Goal: Information Seeking & Learning: Compare options

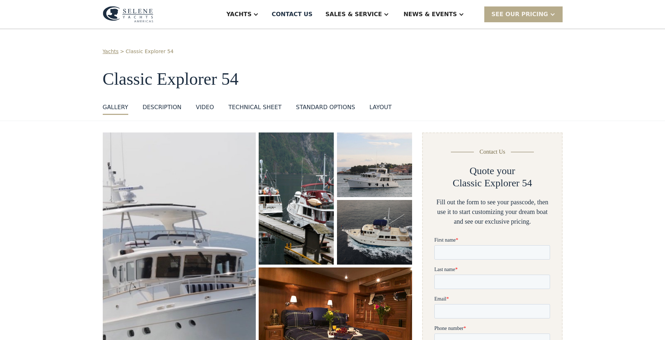
click at [183, 209] on img "open lightbox" at bounding box center [179, 257] width 162 height 265
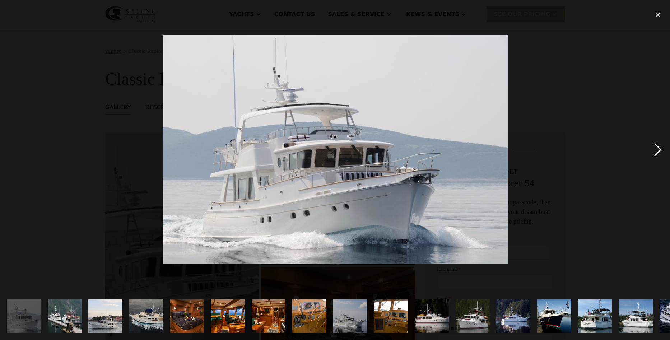
click at [657, 146] on div "next image" at bounding box center [658, 150] width 24 height 286
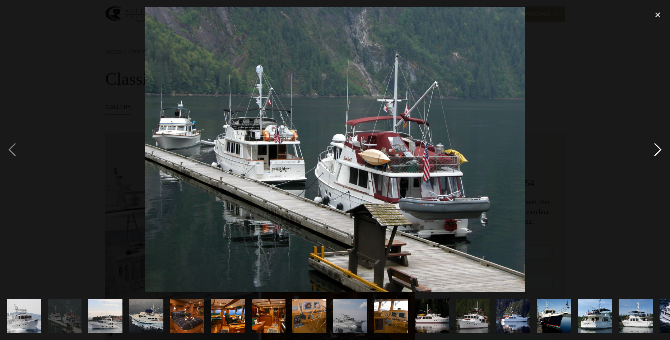
click at [657, 146] on div "next image" at bounding box center [658, 150] width 24 height 286
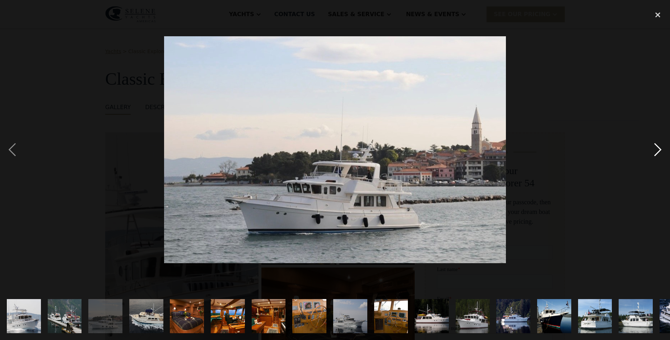
click at [657, 146] on div "next image" at bounding box center [658, 150] width 24 height 286
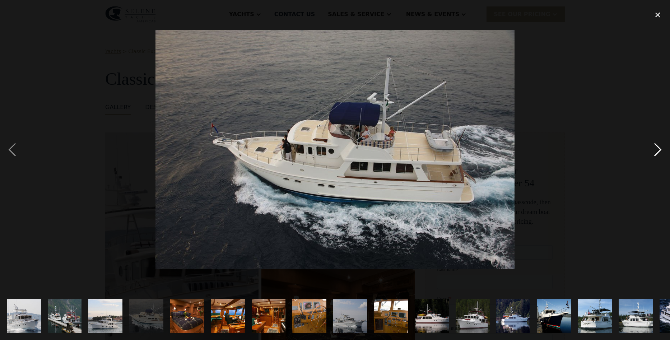
click at [657, 149] on div "next image" at bounding box center [658, 150] width 24 height 286
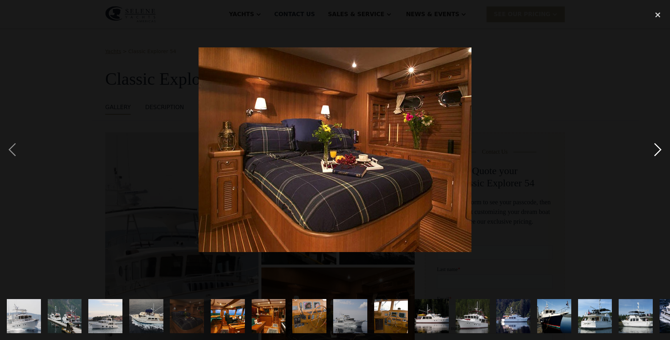
click at [657, 149] on div "next image" at bounding box center [658, 150] width 24 height 286
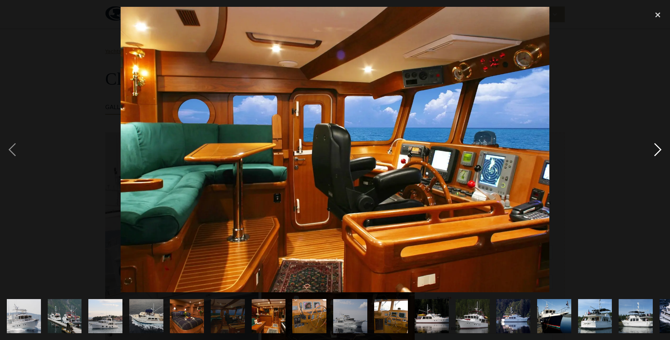
click at [657, 149] on div "next image" at bounding box center [658, 150] width 24 height 286
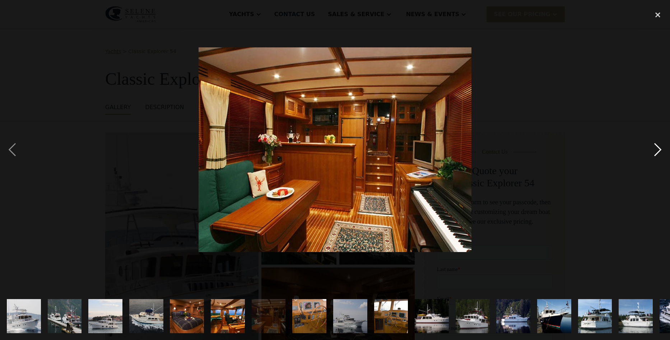
click at [657, 149] on div "next image" at bounding box center [658, 150] width 24 height 286
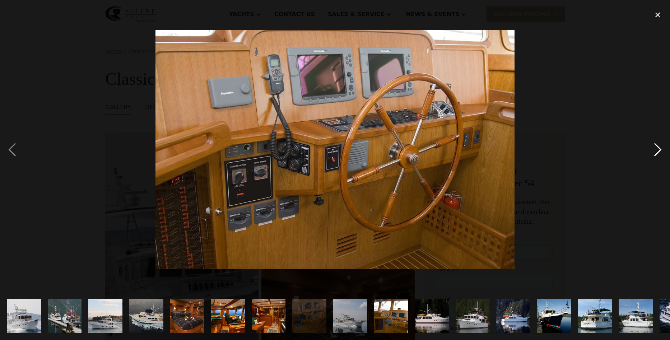
click at [657, 149] on div "next image" at bounding box center [658, 150] width 24 height 286
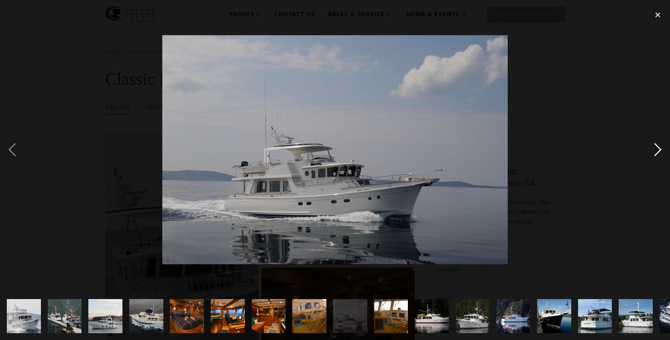
click at [657, 149] on div "next image" at bounding box center [658, 150] width 24 height 286
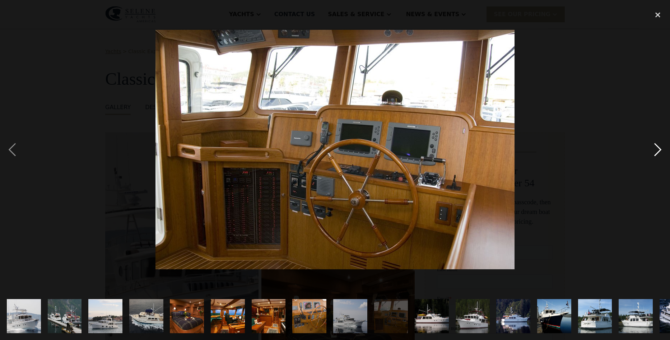
click at [656, 150] on div "next image" at bounding box center [658, 150] width 24 height 286
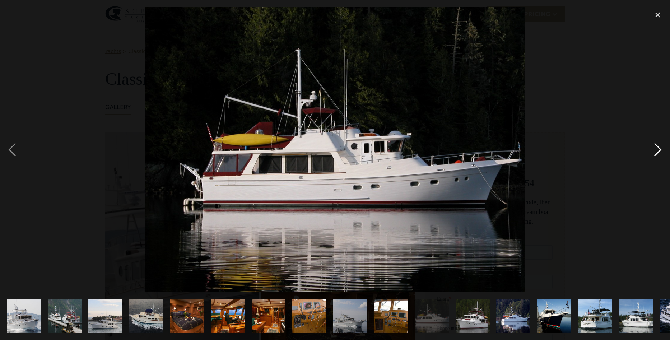
click at [656, 150] on div "next image" at bounding box center [658, 150] width 24 height 286
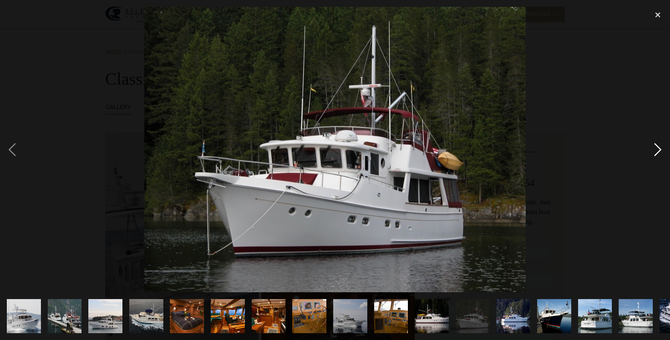
click at [656, 150] on div "next image" at bounding box center [658, 150] width 24 height 286
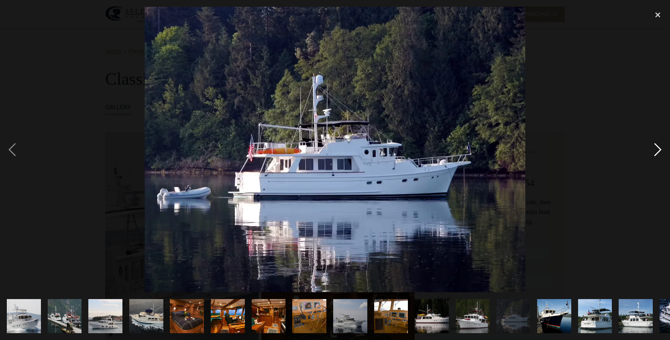
click at [656, 150] on div "next image" at bounding box center [658, 150] width 24 height 286
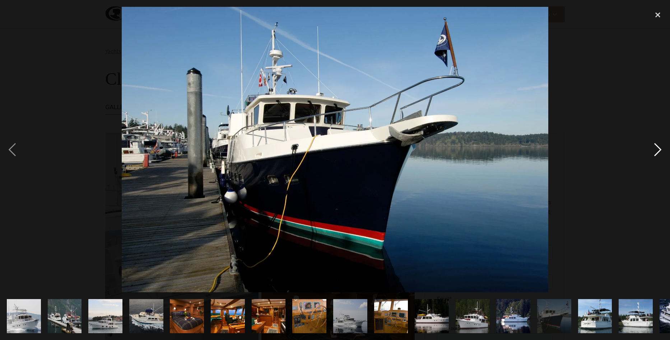
click at [656, 150] on div "next image" at bounding box center [658, 150] width 24 height 286
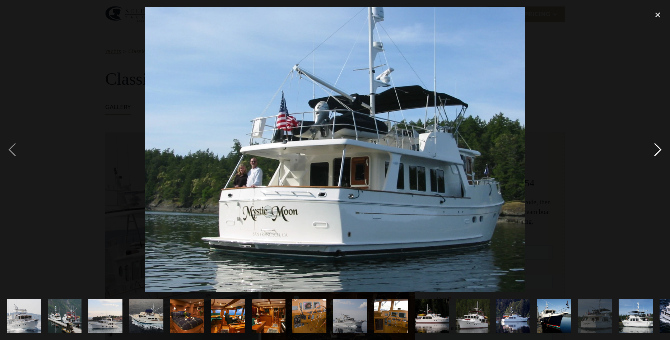
click at [659, 150] on div "next image" at bounding box center [658, 150] width 24 height 286
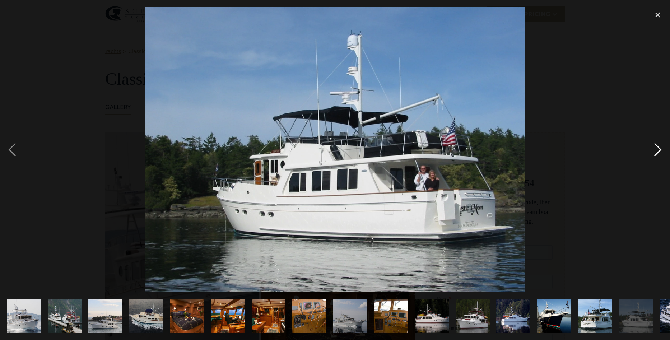
click at [658, 150] on div "next image" at bounding box center [658, 150] width 24 height 286
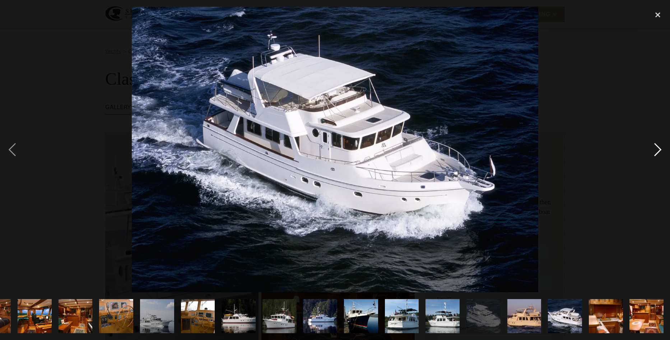
scroll to position [0, 194]
click at [658, 150] on div "next image" at bounding box center [658, 150] width 24 height 286
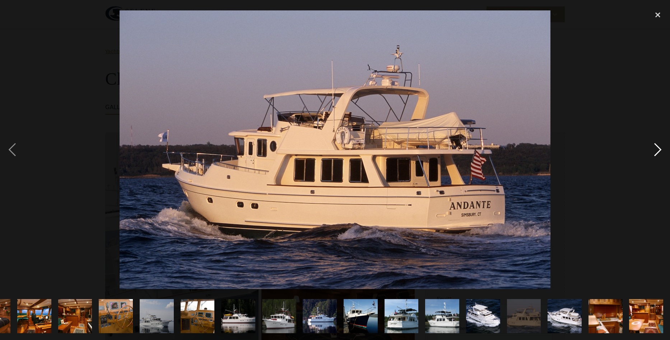
click at [661, 150] on div "next image" at bounding box center [658, 150] width 24 height 286
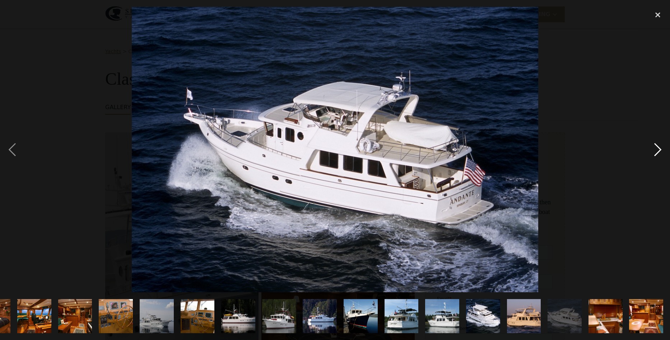
click at [661, 150] on div "next image" at bounding box center [658, 150] width 24 height 286
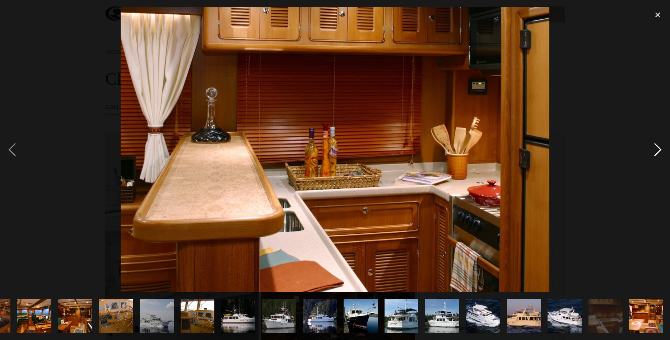
click at [661, 150] on div "next image" at bounding box center [658, 150] width 24 height 286
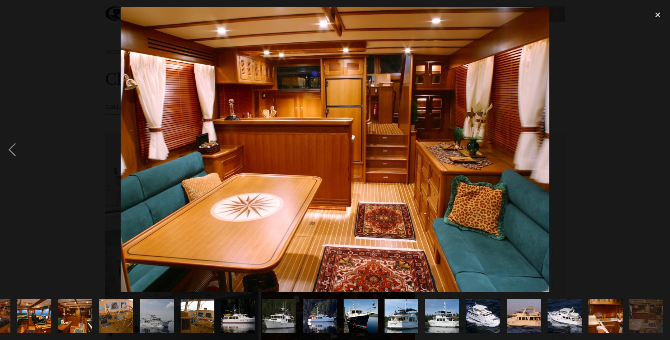
click at [652, 152] on div "next image" at bounding box center [658, 150] width 24 height 286
click at [660, 13] on div "close lightbox" at bounding box center [658, 15] width 24 height 16
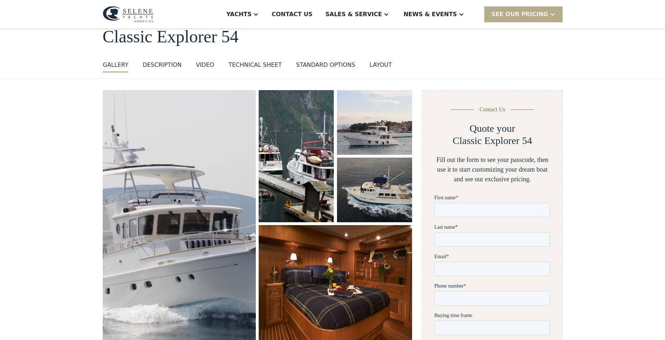
scroll to position [0, 0]
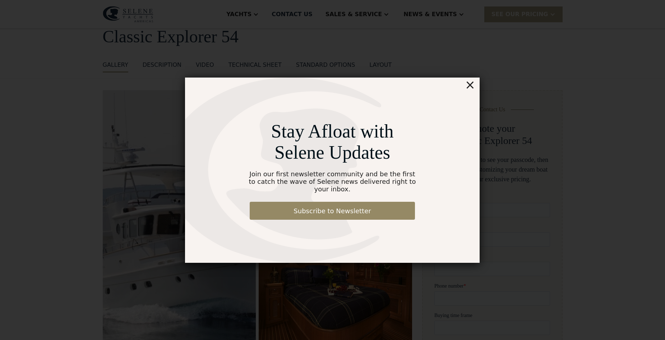
click at [470, 88] on div "×" at bounding box center [470, 85] width 10 height 14
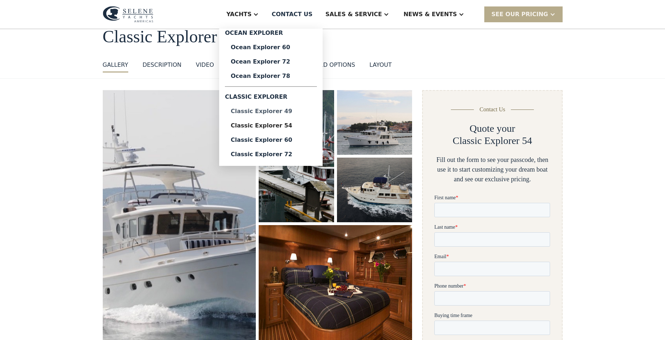
click at [288, 111] on div "Classic Explorer 49" at bounding box center [271, 111] width 80 height 6
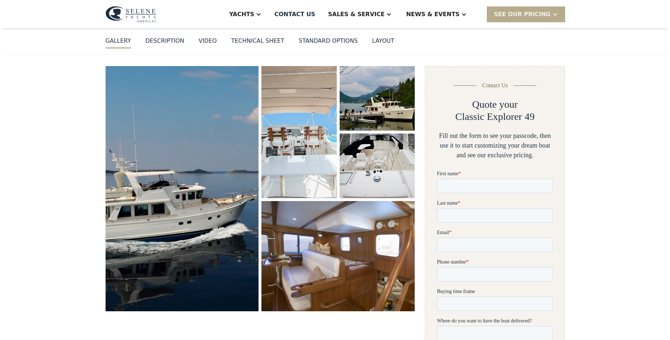
scroll to position [72, 0]
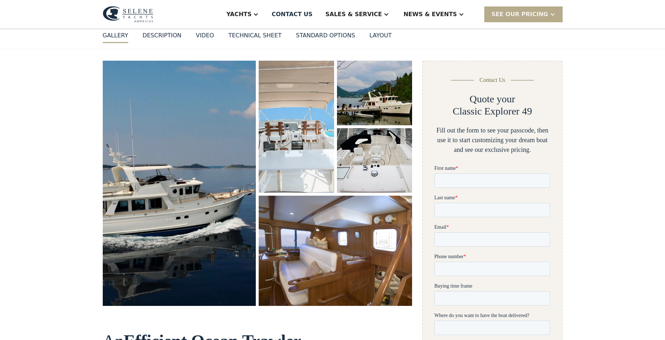
click at [163, 211] on img "open lightbox" at bounding box center [179, 184] width 163 height 260
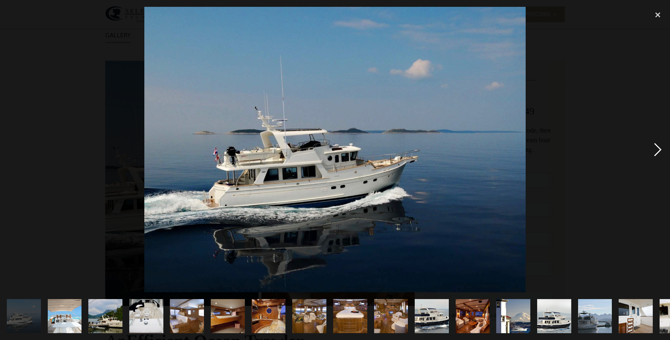
click at [660, 150] on div "next image" at bounding box center [658, 150] width 24 height 286
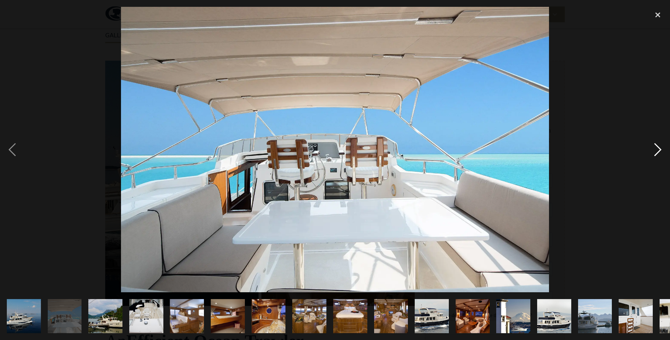
click at [660, 150] on div "next image" at bounding box center [658, 150] width 24 height 286
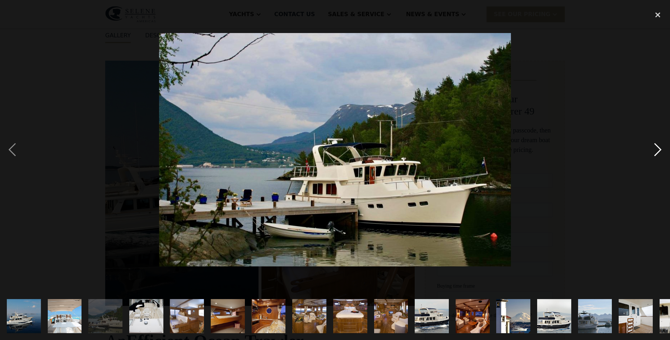
click at [660, 150] on div "next image" at bounding box center [658, 150] width 24 height 286
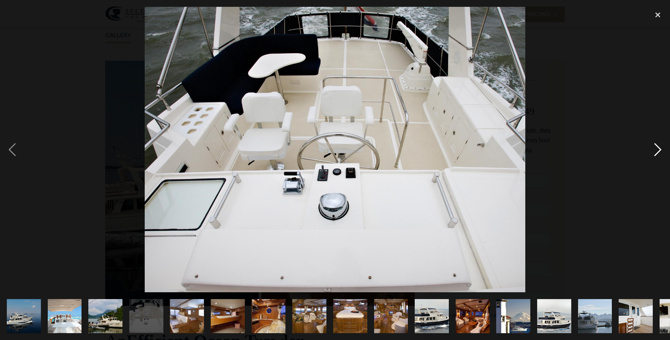
click at [660, 150] on div "next image" at bounding box center [658, 150] width 24 height 286
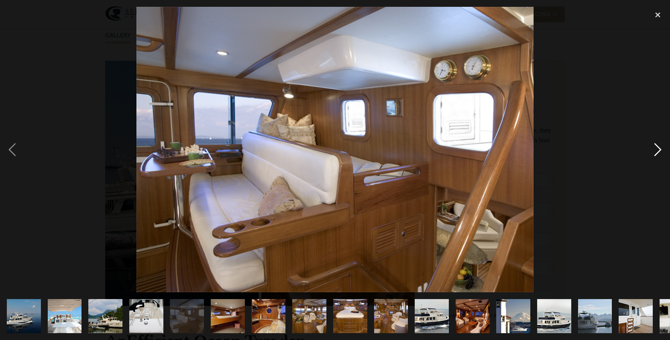
click at [660, 150] on div "next image" at bounding box center [658, 150] width 24 height 286
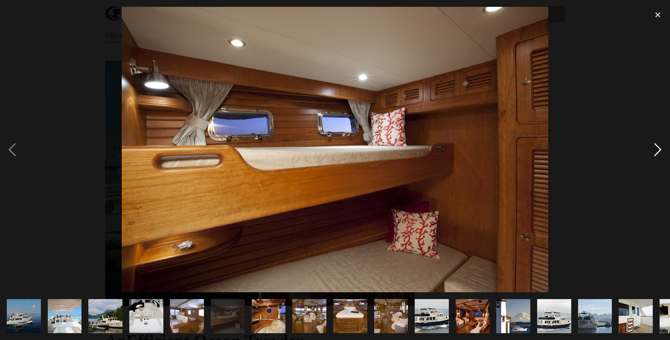
click at [660, 150] on div "next image" at bounding box center [658, 150] width 24 height 286
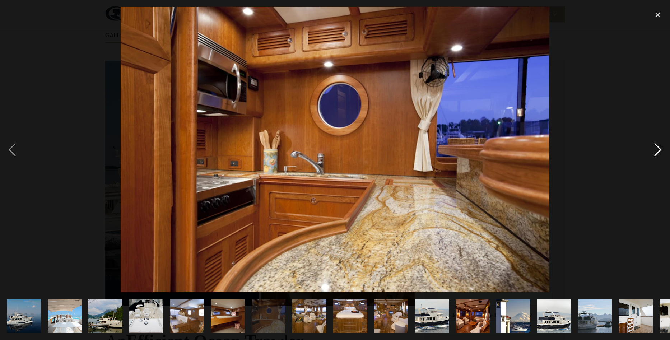
click at [660, 150] on div "next image" at bounding box center [658, 150] width 24 height 286
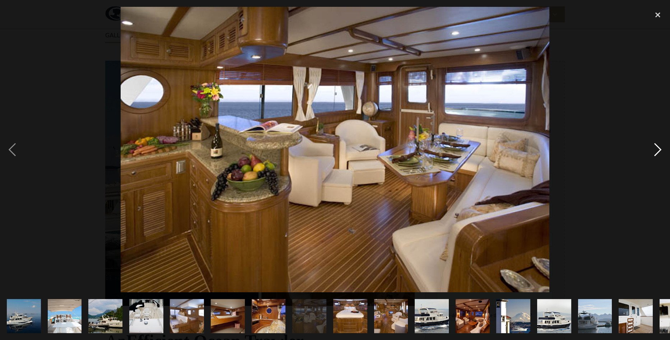
click at [660, 150] on div "next image" at bounding box center [658, 150] width 24 height 286
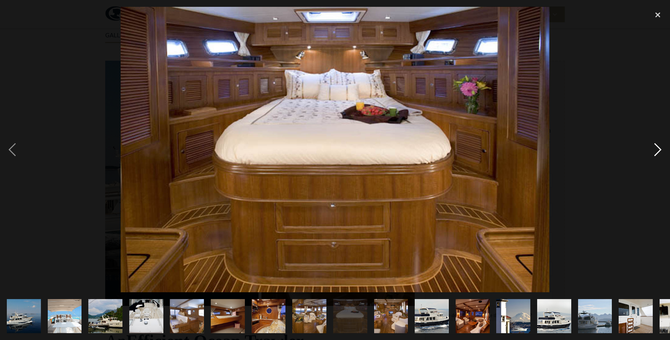
click at [660, 150] on div "next image" at bounding box center [658, 150] width 24 height 286
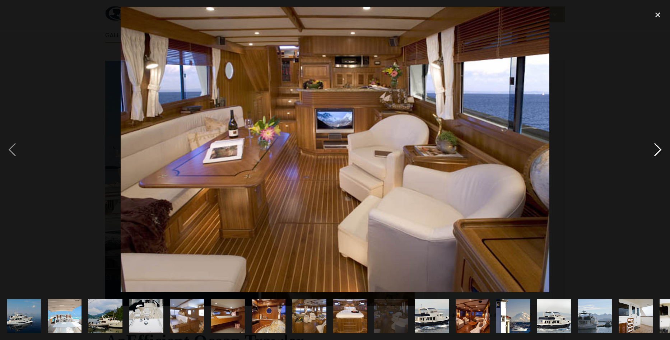
click at [660, 150] on div "next image" at bounding box center [658, 150] width 24 height 286
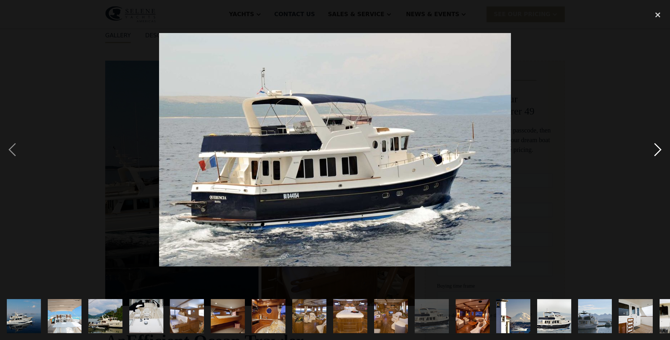
click at [660, 150] on div "next image" at bounding box center [658, 150] width 24 height 286
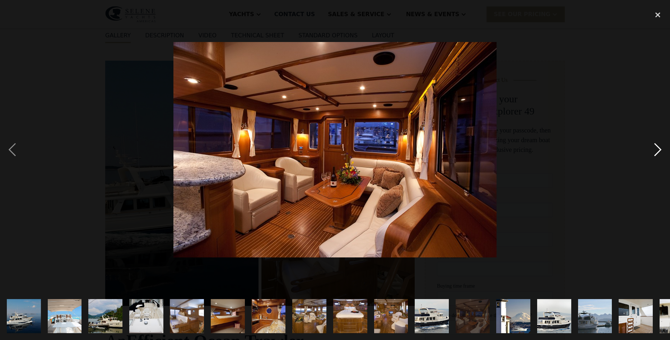
click at [660, 150] on div "next image" at bounding box center [658, 150] width 24 height 286
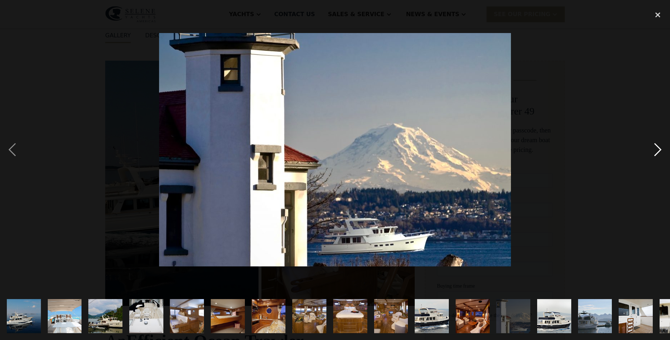
click at [660, 150] on div "next image" at bounding box center [658, 150] width 24 height 286
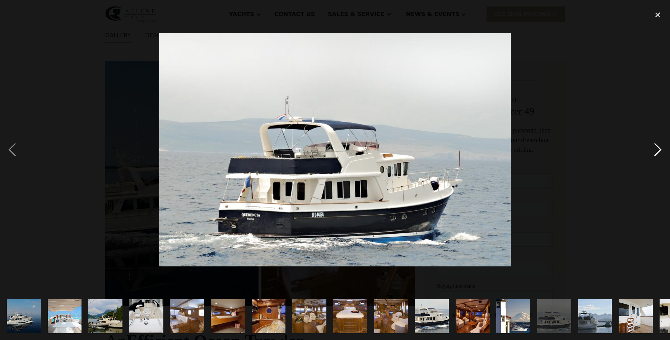
click at [660, 150] on div "next image" at bounding box center [658, 150] width 24 height 286
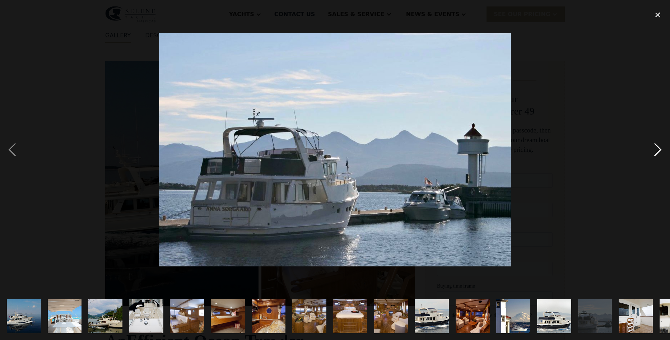
click at [660, 150] on div "next image" at bounding box center [658, 150] width 24 height 286
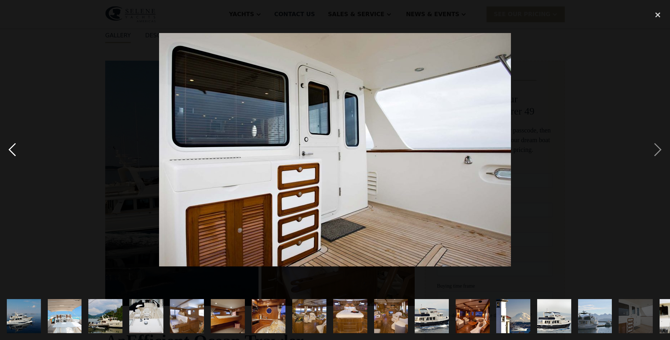
click at [17, 148] on div "previous image" at bounding box center [12, 150] width 24 height 286
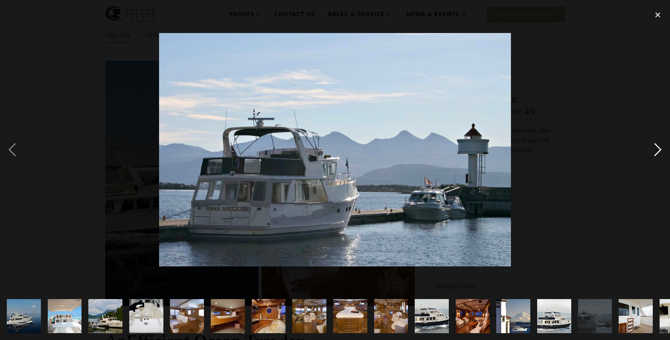
click at [654, 150] on div "next image" at bounding box center [658, 150] width 24 height 286
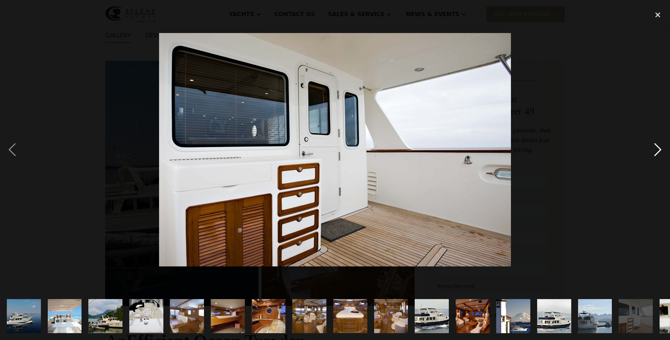
click at [654, 150] on div "next image" at bounding box center [658, 150] width 24 height 286
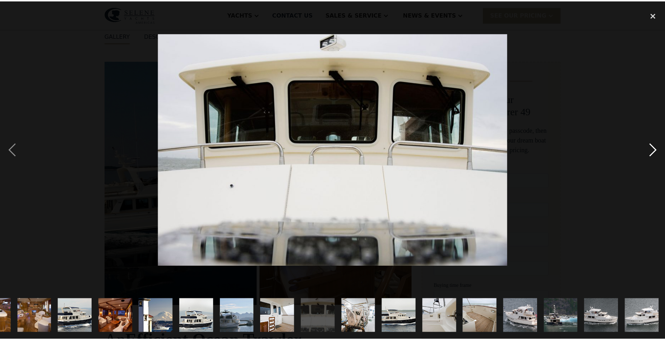
scroll to position [0, 357]
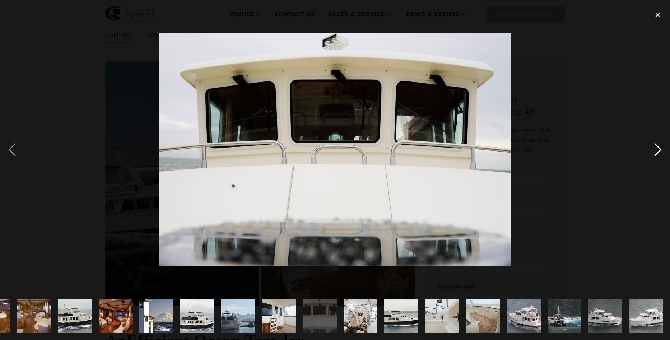
click at [654, 150] on div "next image" at bounding box center [658, 150] width 24 height 286
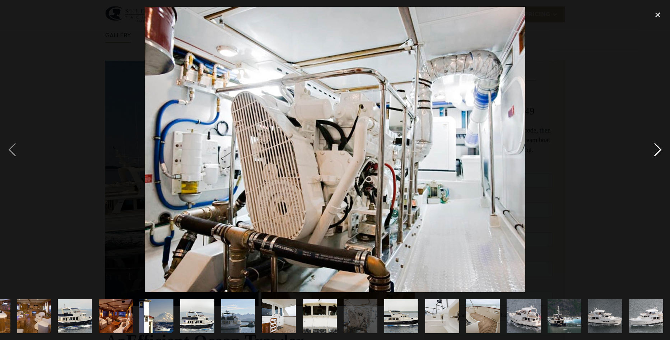
click at [659, 150] on div "next image" at bounding box center [658, 150] width 24 height 286
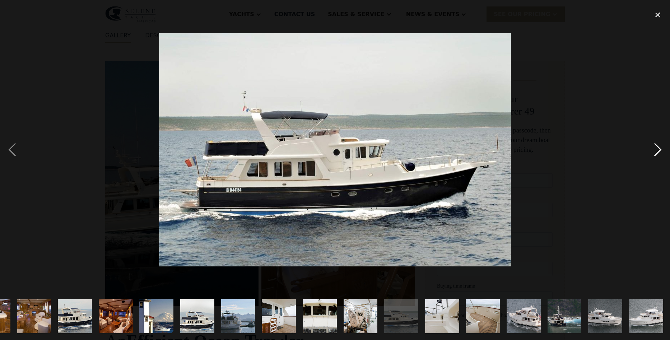
click at [659, 150] on div "next image" at bounding box center [658, 150] width 24 height 286
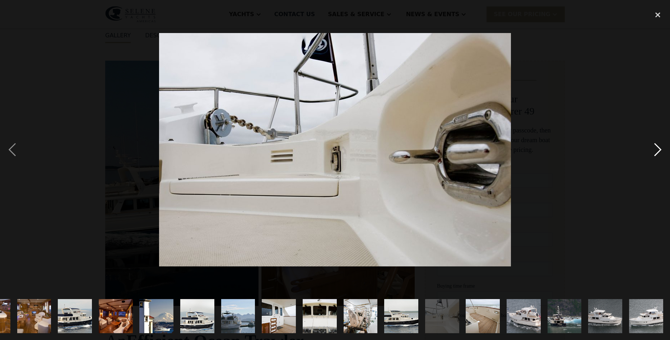
click at [659, 150] on div "next image" at bounding box center [658, 150] width 24 height 286
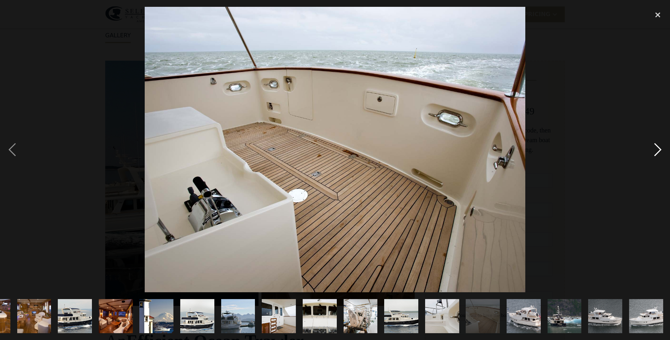
click at [659, 150] on div "next image" at bounding box center [658, 150] width 24 height 286
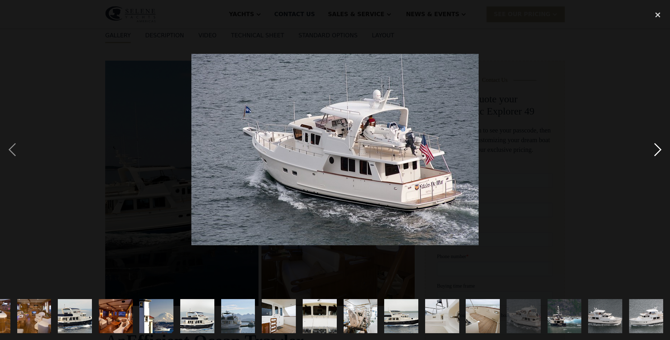
click at [659, 150] on div "next image" at bounding box center [658, 150] width 24 height 286
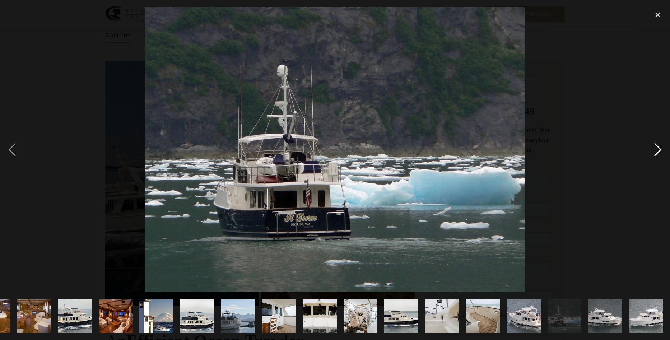
click at [655, 151] on div "next image" at bounding box center [658, 150] width 24 height 286
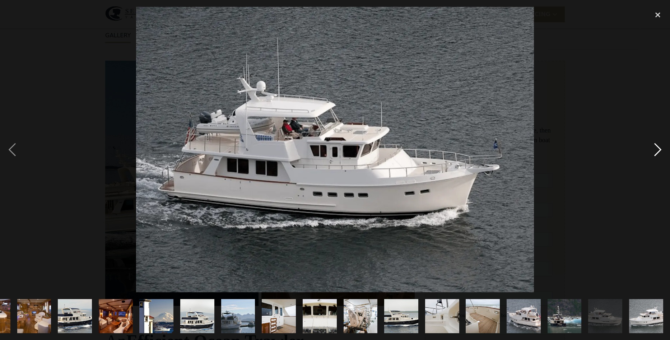
click at [655, 151] on div "next image" at bounding box center [658, 150] width 24 height 286
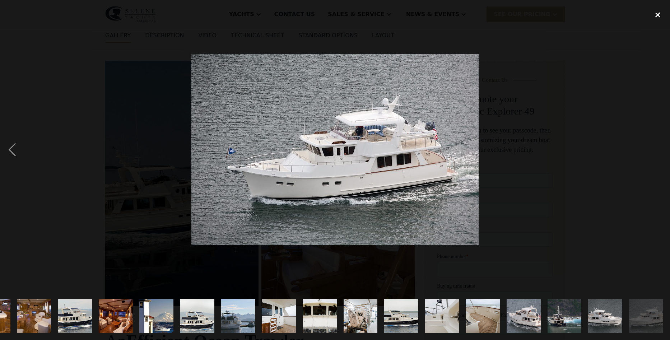
click at [658, 16] on div "close lightbox" at bounding box center [658, 15] width 24 height 16
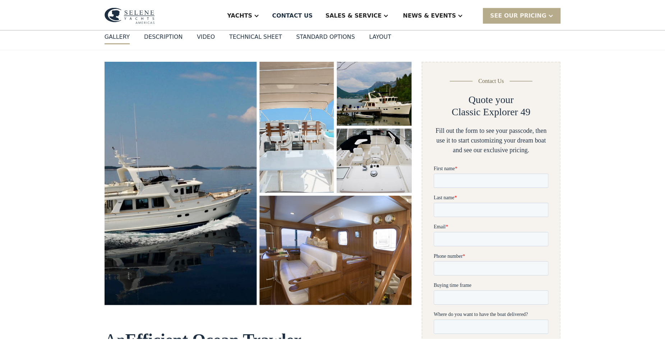
scroll to position [0, 0]
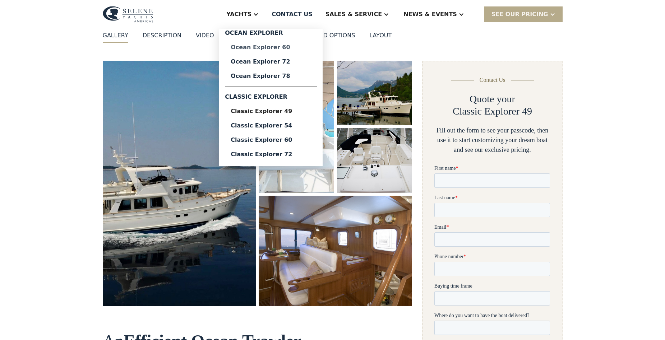
click at [294, 46] on div "Ocean Explorer 60" at bounding box center [271, 48] width 80 height 6
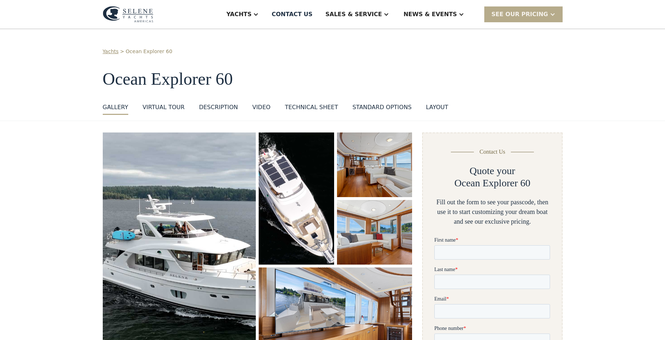
click at [180, 204] on img "open lightbox" at bounding box center [179, 251] width 153 height 237
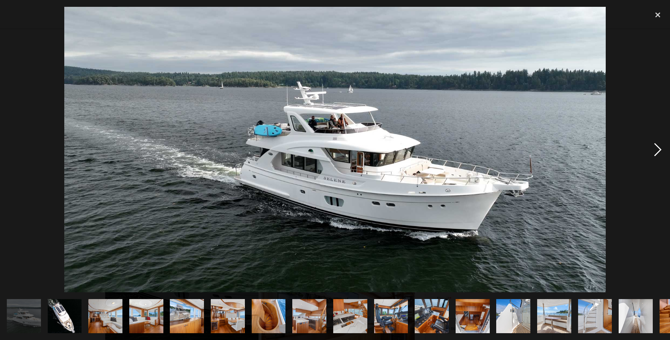
click at [657, 150] on div "next image" at bounding box center [658, 150] width 24 height 286
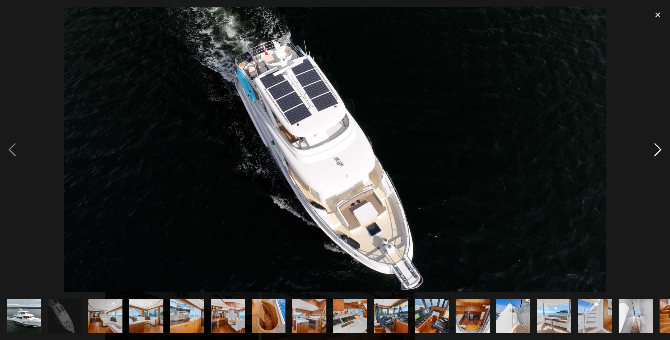
click at [657, 150] on div "next image" at bounding box center [658, 150] width 24 height 286
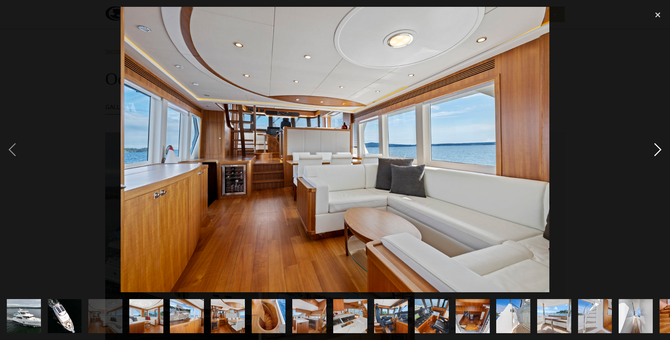
click at [657, 150] on div "next image" at bounding box center [658, 150] width 24 height 286
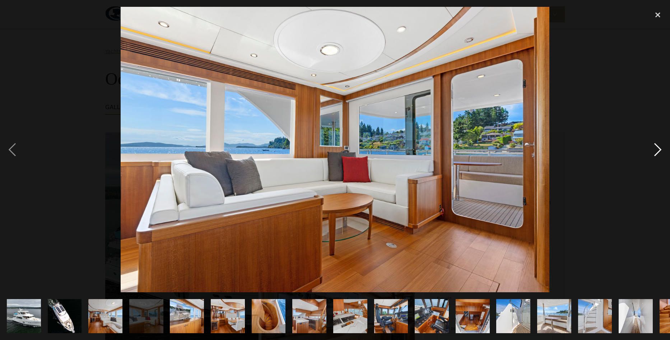
click at [657, 150] on div "next image" at bounding box center [658, 150] width 24 height 286
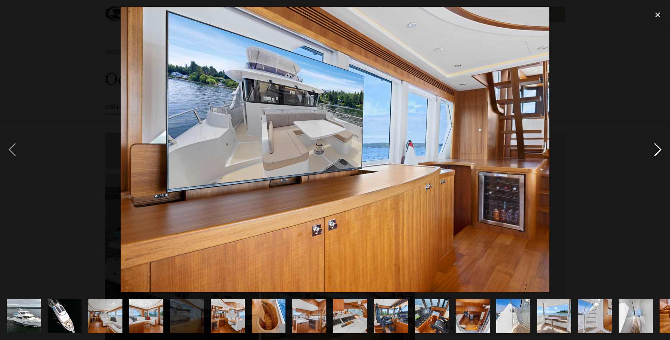
click at [657, 150] on div "next image" at bounding box center [658, 150] width 24 height 286
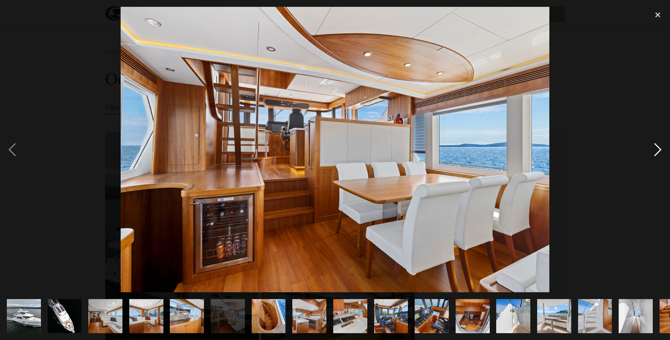
click at [657, 150] on div "next image" at bounding box center [658, 150] width 24 height 286
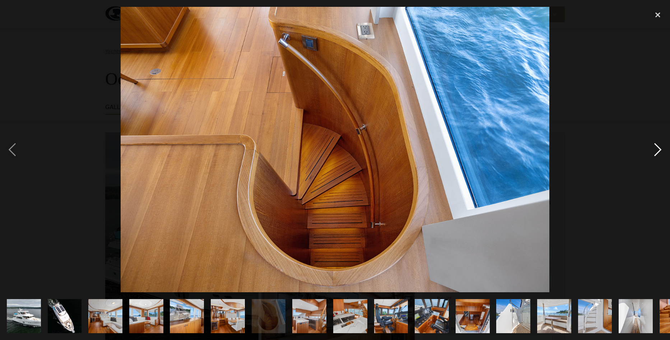
click at [657, 150] on div "next image" at bounding box center [658, 150] width 24 height 286
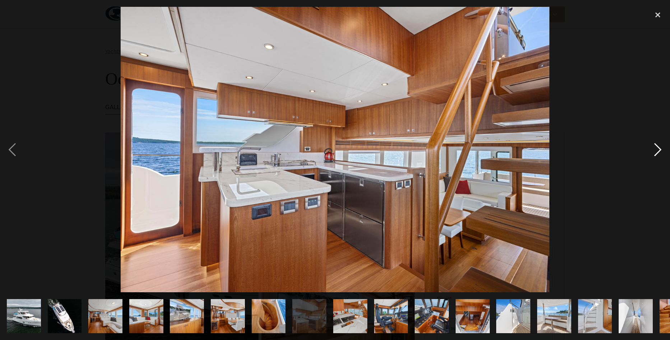
click at [654, 150] on div "next image" at bounding box center [658, 150] width 24 height 286
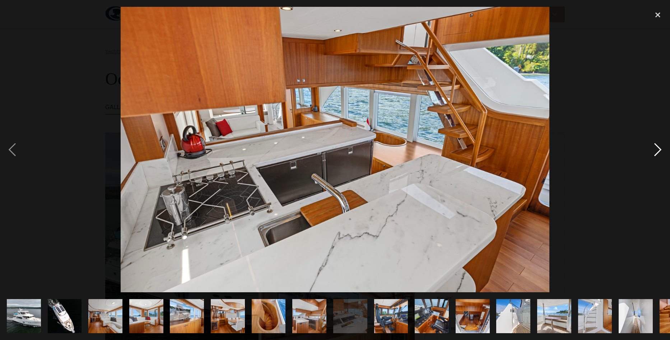
click at [660, 150] on div "next image" at bounding box center [658, 150] width 24 height 286
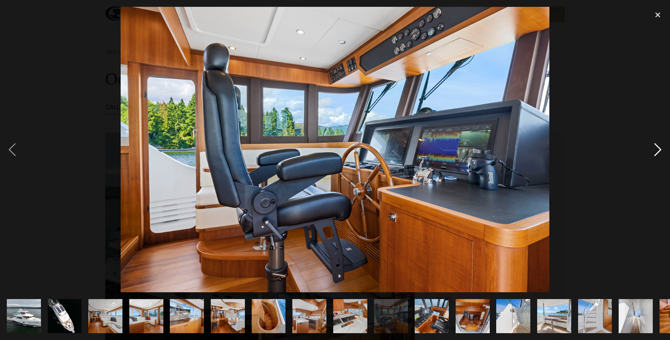
click at [660, 149] on div "next image" at bounding box center [658, 150] width 24 height 286
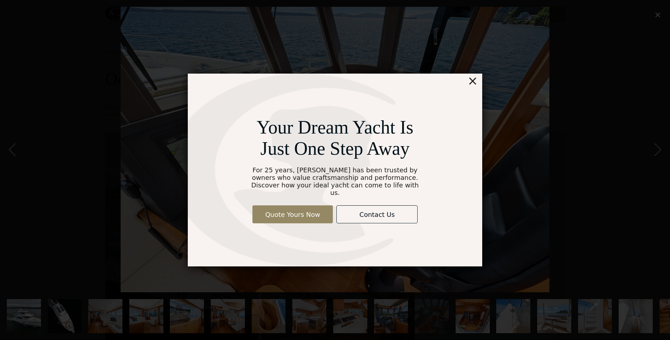
click at [474, 85] on div "×" at bounding box center [473, 81] width 10 height 14
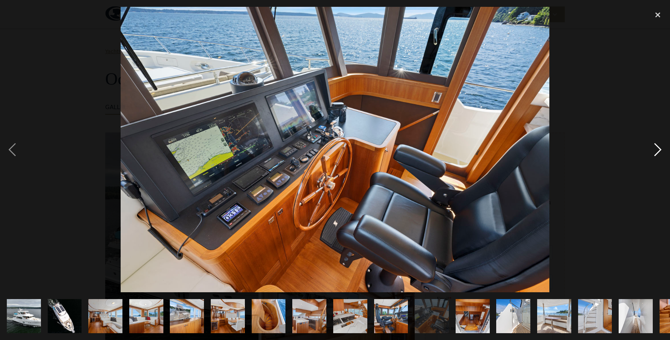
click at [655, 149] on div "next image" at bounding box center [658, 150] width 24 height 286
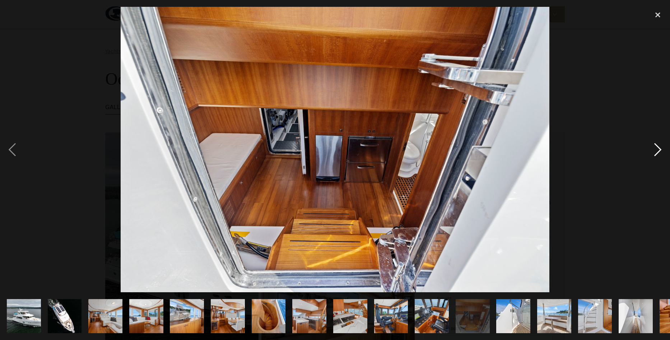
click at [657, 149] on div "next image" at bounding box center [658, 150] width 24 height 286
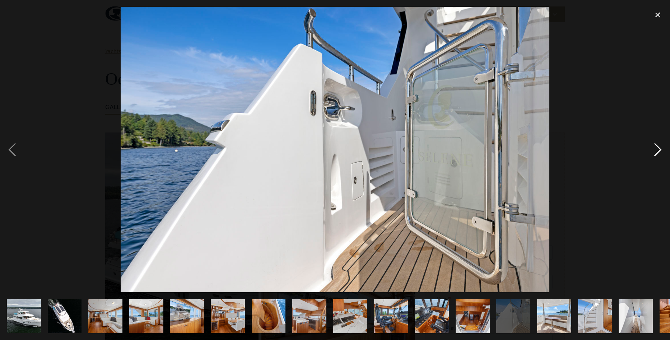
click at [655, 149] on div "next image" at bounding box center [658, 150] width 24 height 286
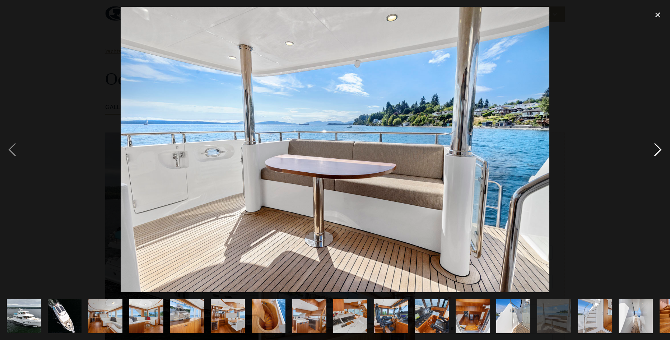
click at [655, 149] on div "next image" at bounding box center [658, 150] width 24 height 286
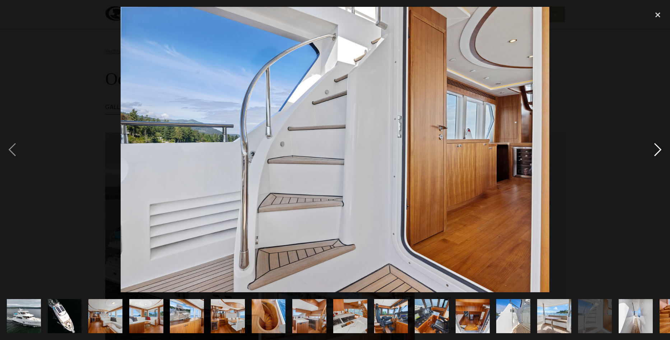
click at [655, 149] on div "next image" at bounding box center [658, 150] width 24 height 286
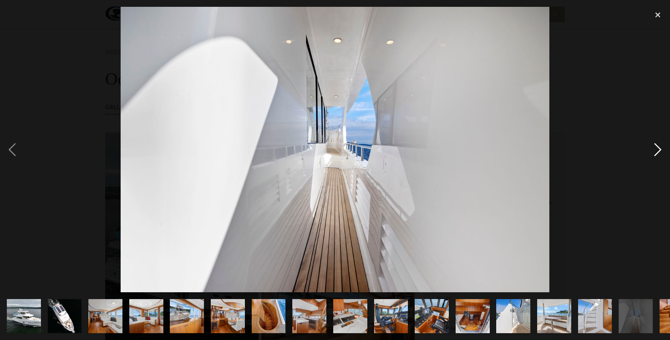
click at [655, 149] on div "next image" at bounding box center [658, 150] width 24 height 286
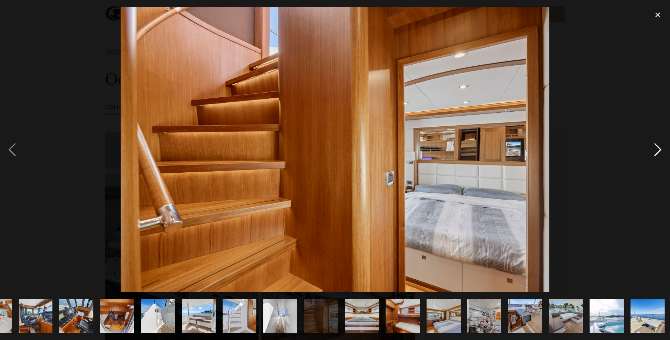
scroll to position [0, 357]
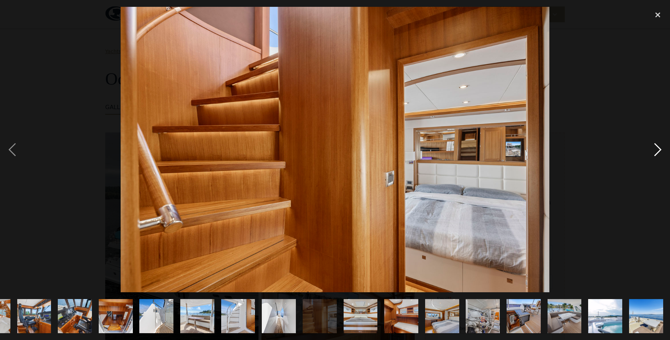
click at [655, 149] on div "next image" at bounding box center [658, 150] width 24 height 286
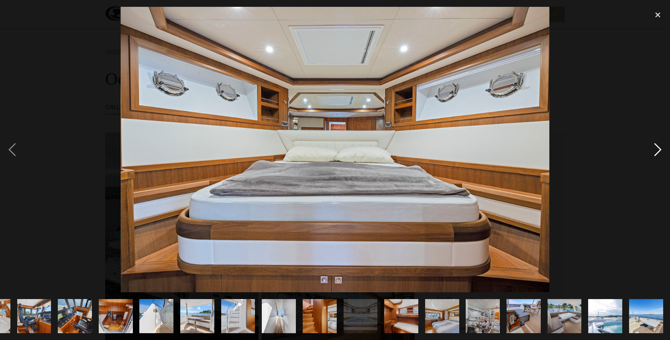
click at [655, 149] on div "next image" at bounding box center [658, 150] width 24 height 286
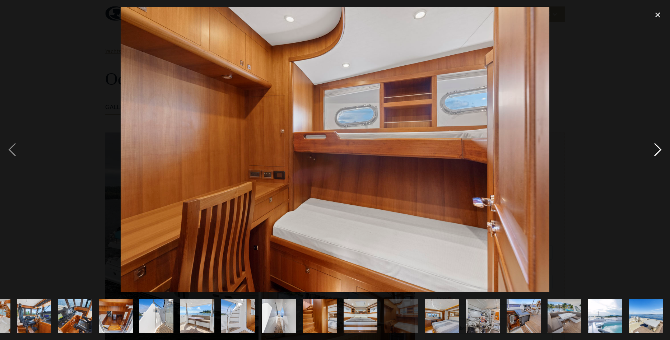
click at [655, 149] on div "next image" at bounding box center [658, 150] width 24 height 286
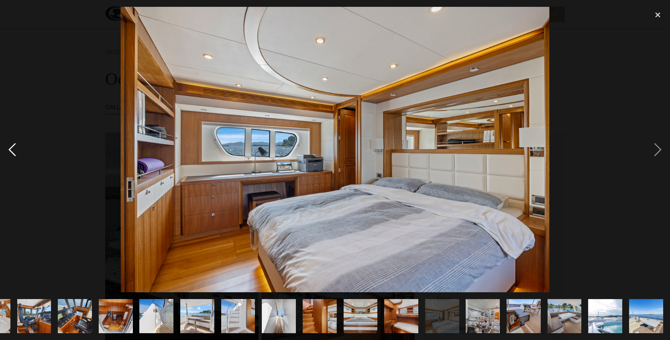
click at [13, 147] on div "previous image" at bounding box center [12, 150] width 24 height 286
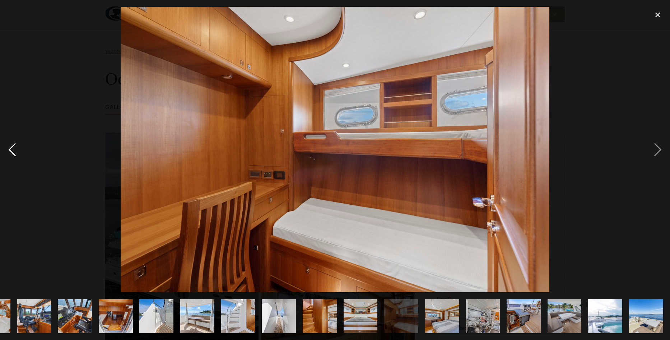
click at [13, 146] on div "previous image" at bounding box center [12, 150] width 24 height 286
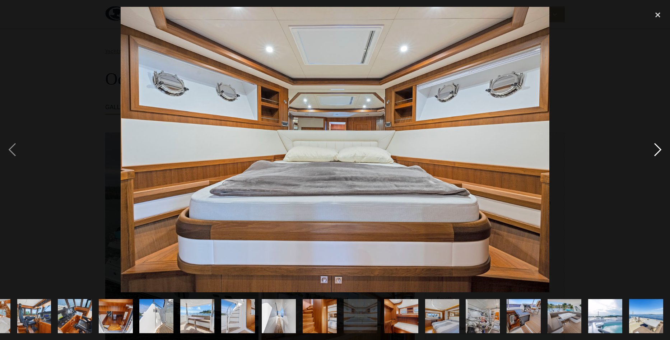
click at [658, 148] on div "next image" at bounding box center [658, 150] width 24 height 286
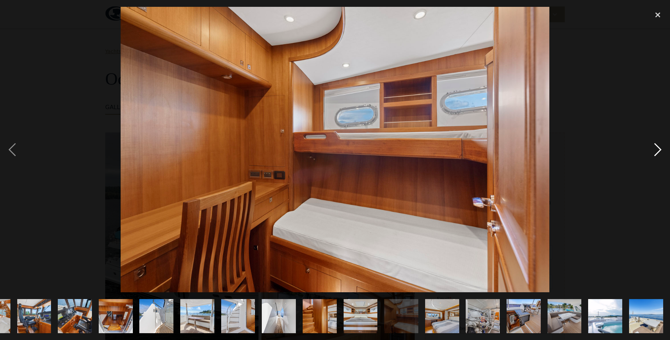
click at [658, 148] on div "next image" at bounding box center [658, 150] width 24 height 286
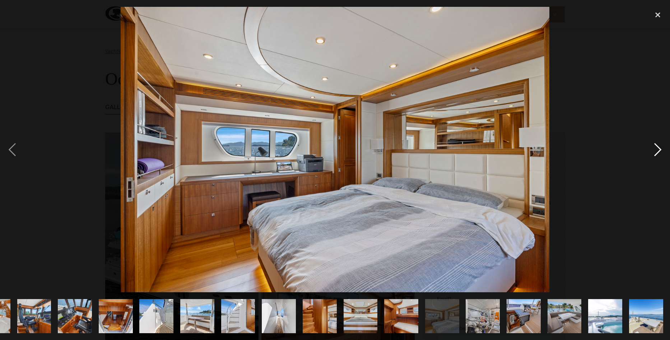
click at [658, 148] on div "next image" at bounding box center [658, 150] width 24 height 286
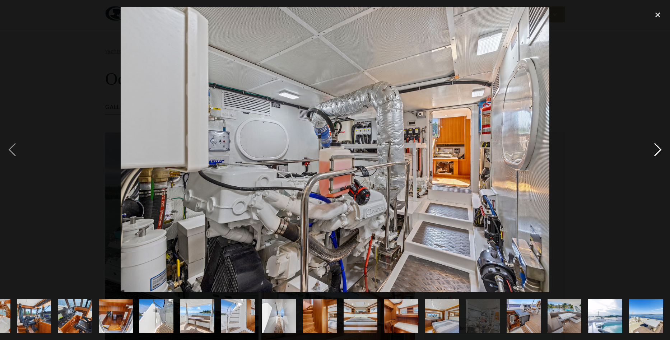
click at [656, 149] on div "next image" at bounding box center [658, 150] width 24 height 286
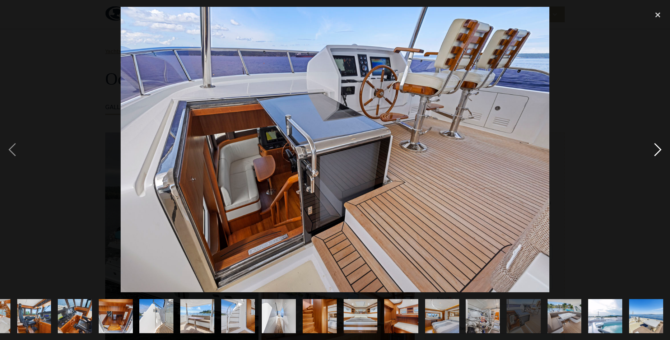
click at [656, 148] on div "next image" at bounding box center [658, 150] width 24 height 286
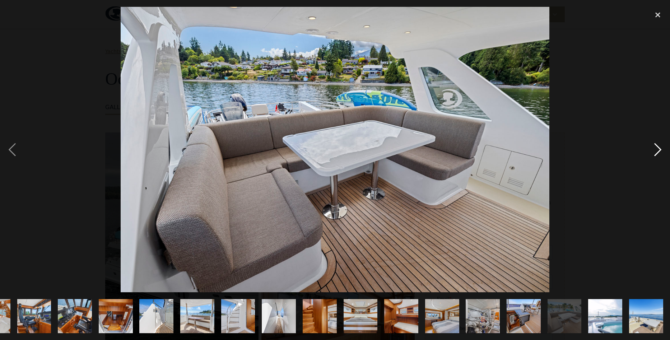
click at [656, 149] on div "next image" at bounding box center [658, 150] width 24 height 286
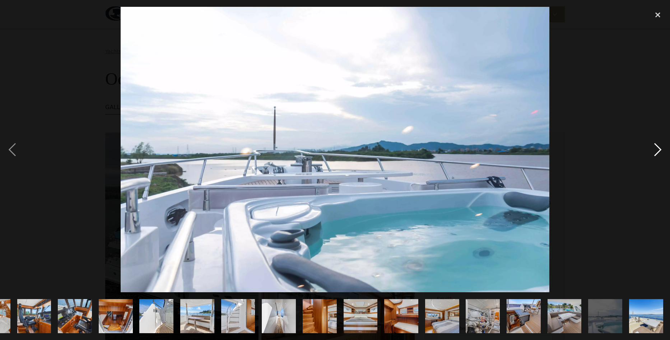
click at [654, 149] on div "next image" at bounding box center [658, 150] width 24 height 286
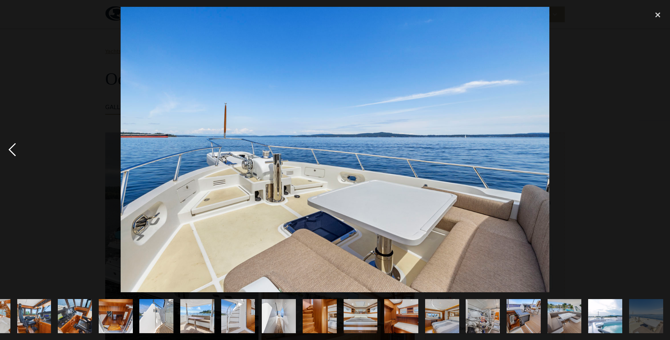
click at [18, 149] on div "previous image" at bounding box center [12, 150] width 24 height 286
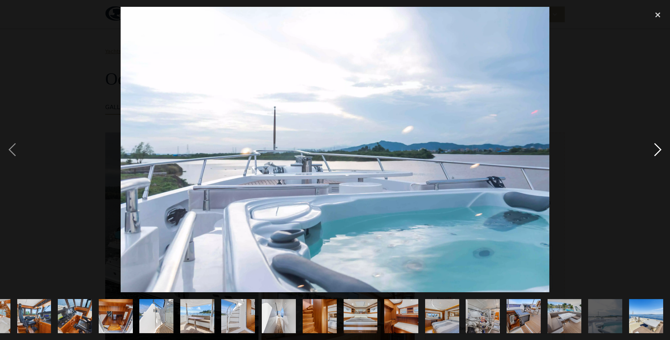
click at [655, 150] on div "next image" at bounding box center [658, 150] width 24 height 286
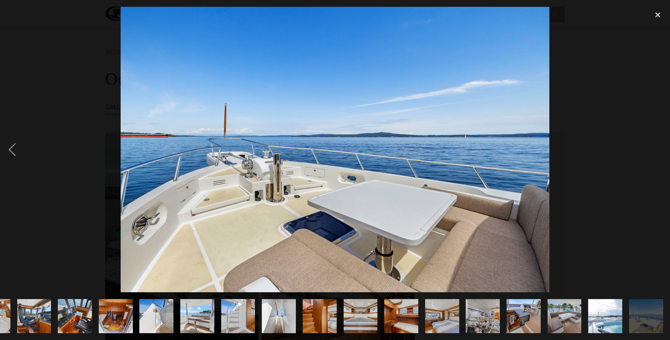
click at [655, 152] on div "next image" at bounding box center [658, 150] width 24 height 286
click at [659, 16] on div "close lightbox" at bounding box center [658, 15] width 24 height 16
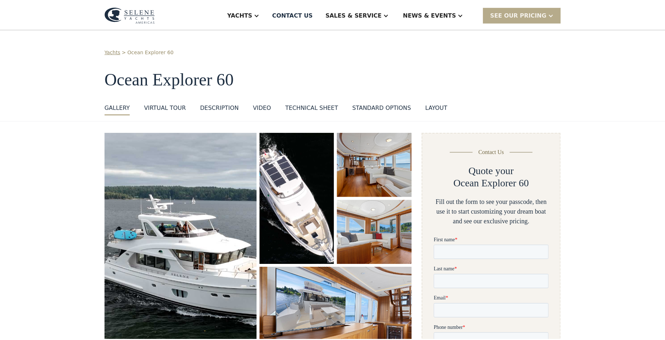
scroll to position [0, 0]
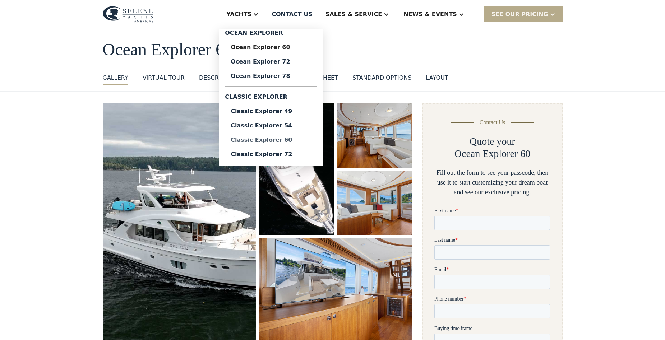
click at [289, 143] on div "Classic Explorer 60" at bounding box center [271, 140] width 80 height 6
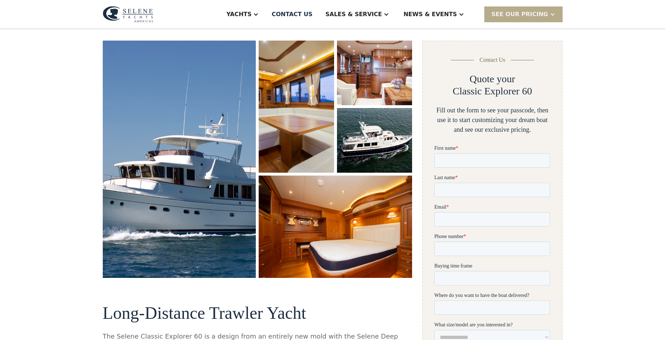
scroll to position [36, 0]
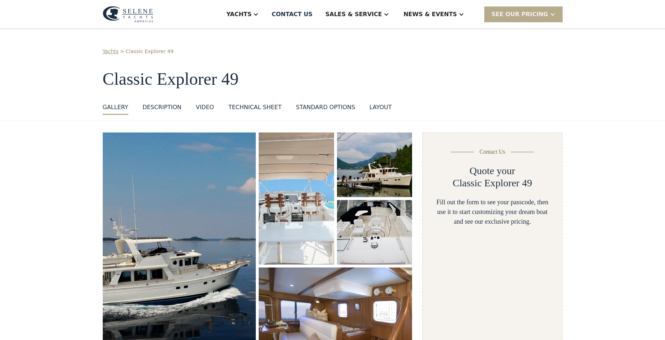
scroll to position [72, 0]
